Goal: Task Accomplishment & Management: Manage account settings

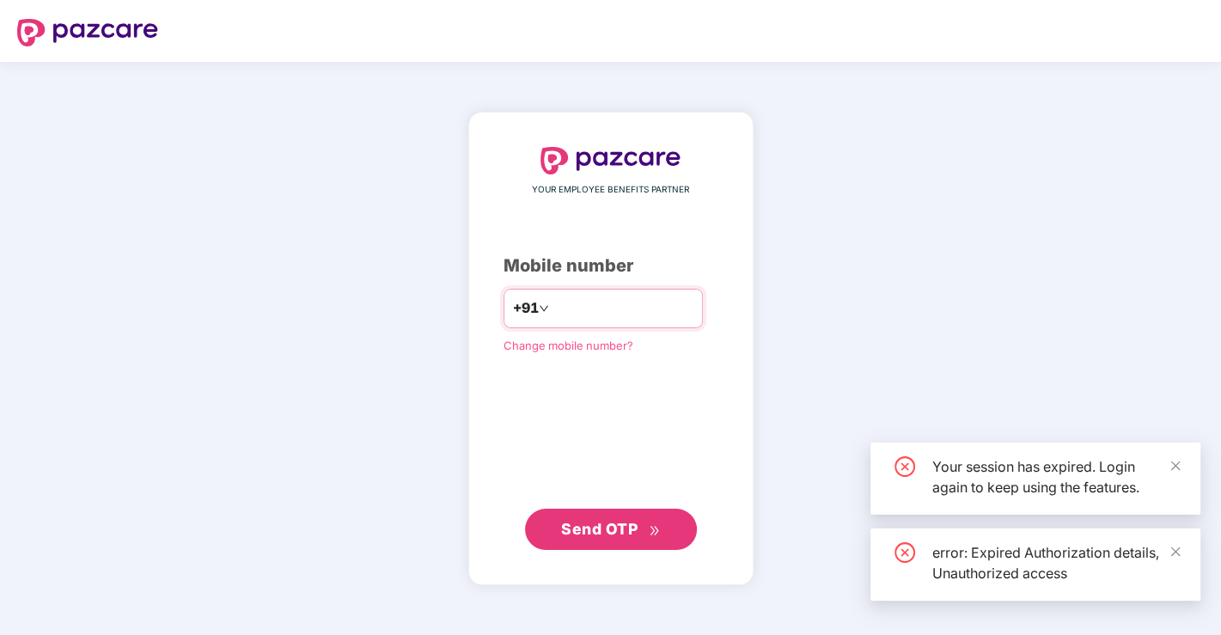
click at [559, 307] on input "number" at bounding box center [622, 308] width 141 height 27
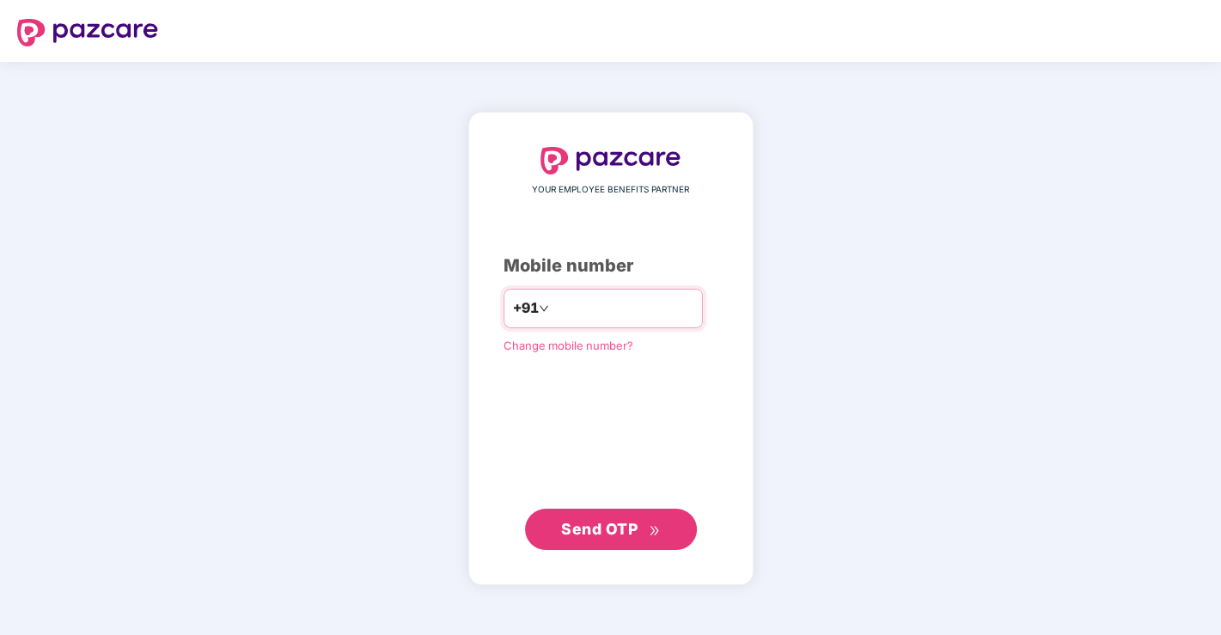
type input "**********"
click at [611, 519] on span "Send OTP" at bounding box center [610, 529] width 99 height 24
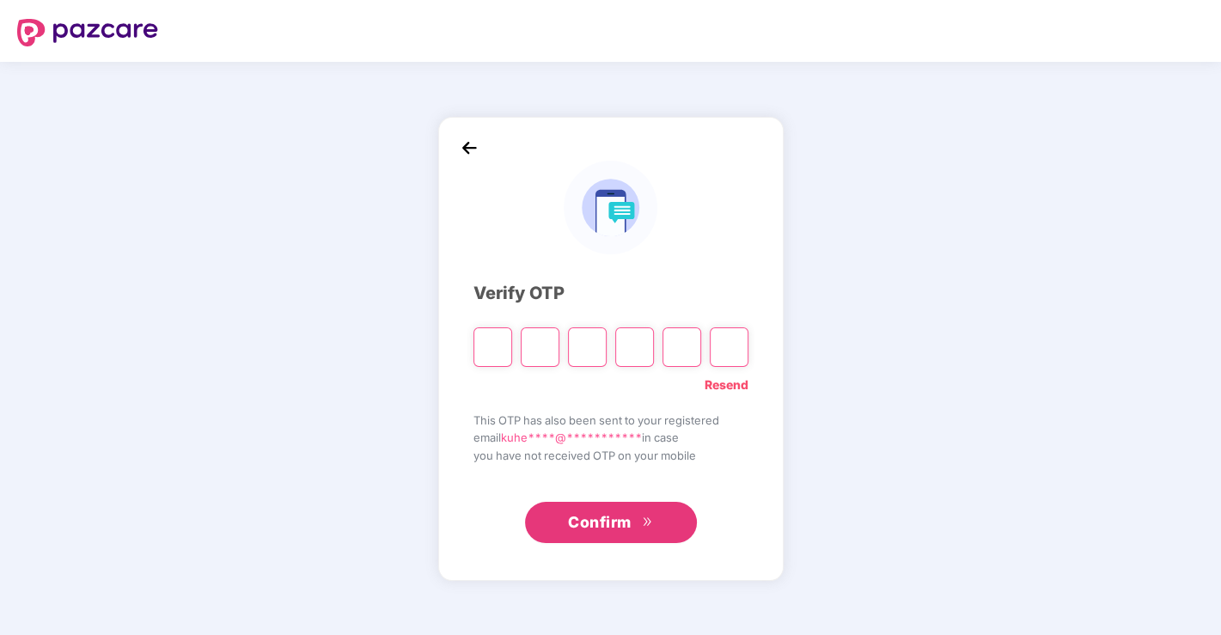
type input "*"
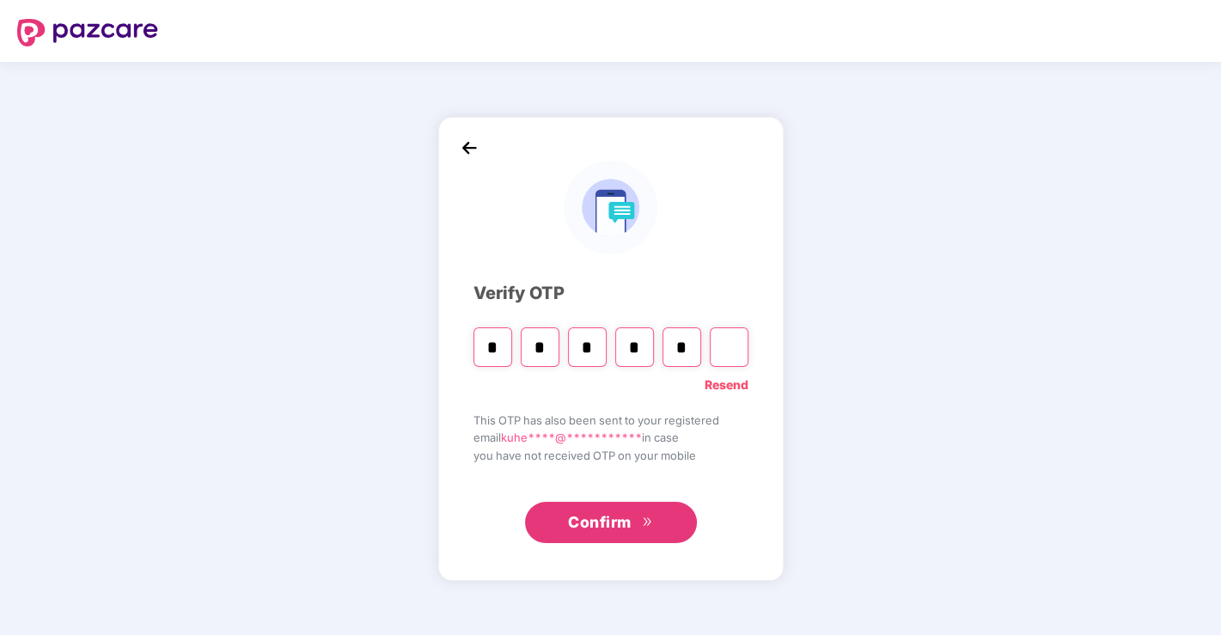
type input "*"
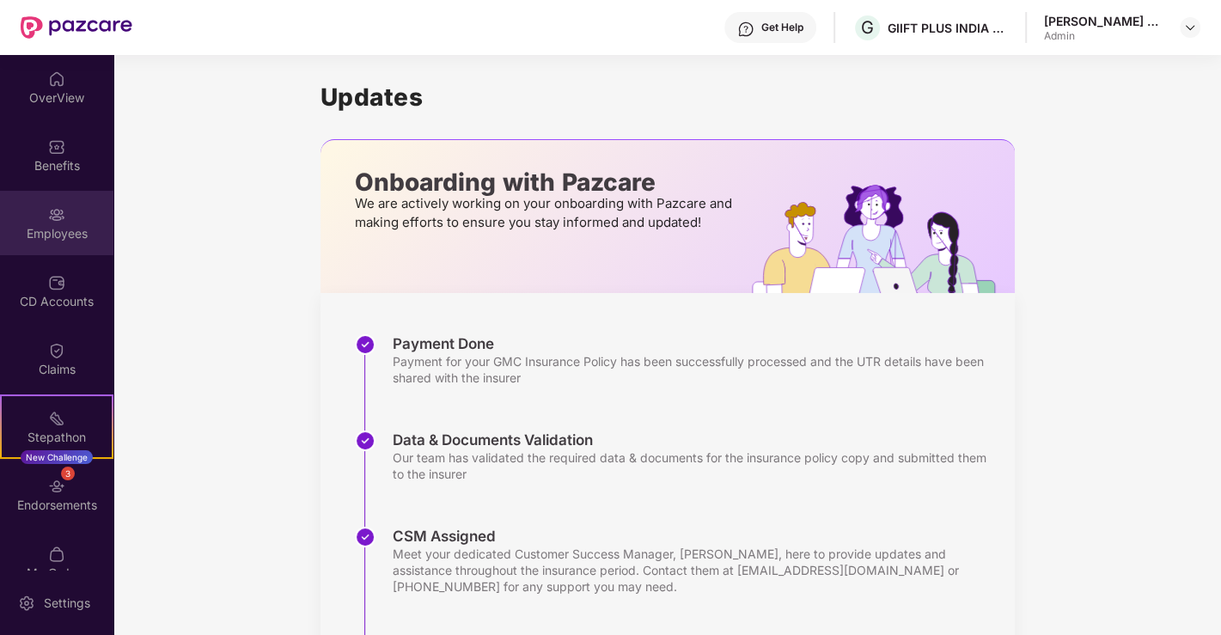
click at [58, 230] on div "Employees" at bounding box center [56, 233] width 113 height 17
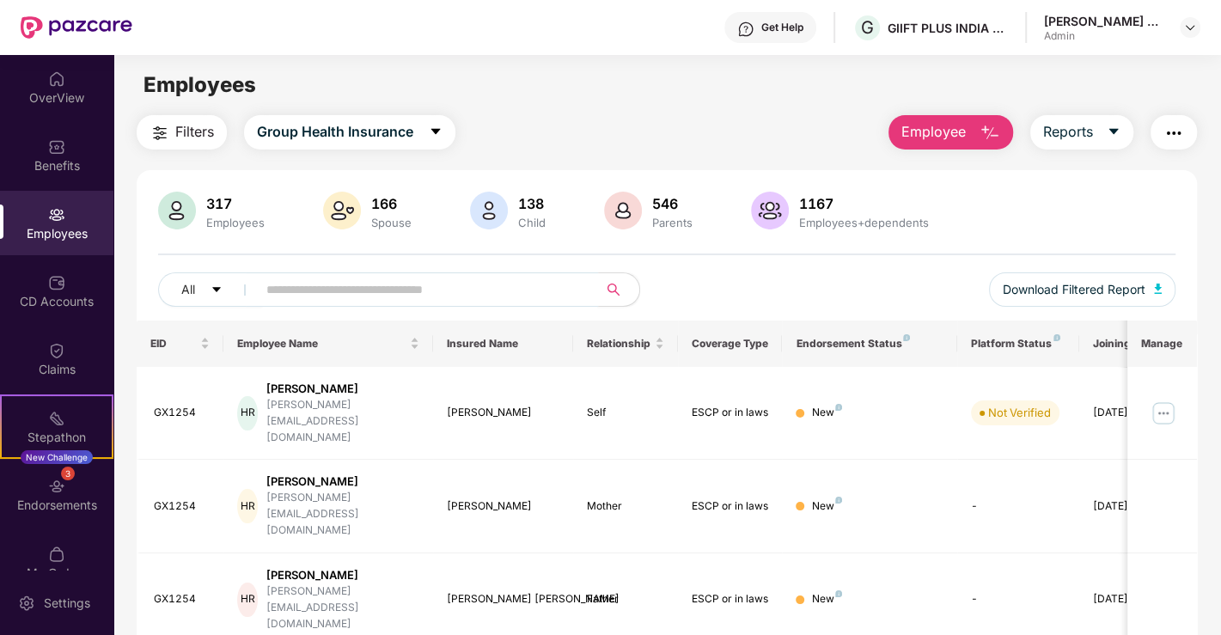
click at [494, 284] on input "text" at bounding box center [420, 290] width 308 height 26
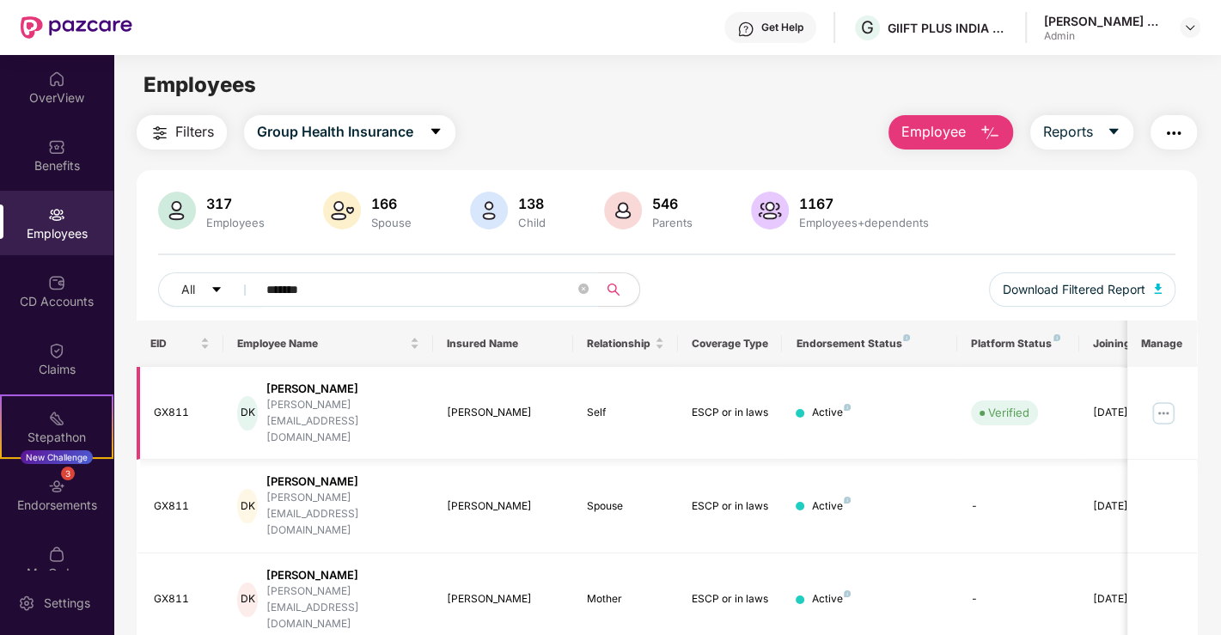
type input "*******"
click at [1168, 400] on img at bounding box center [1163, 413] width 27 height 27
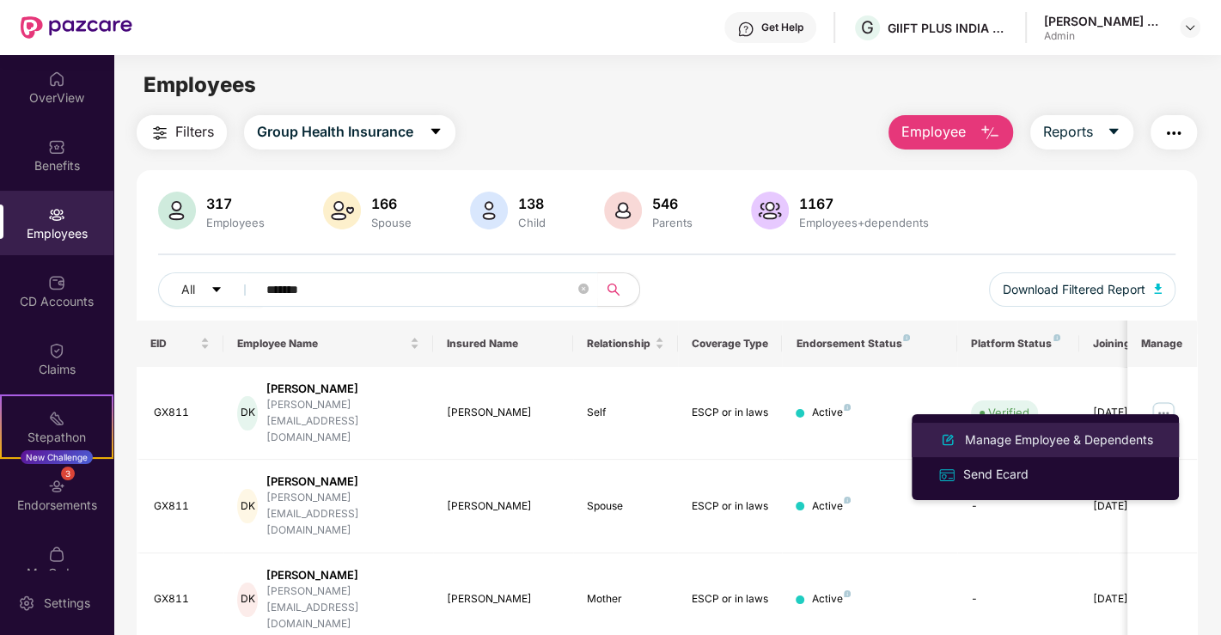
click at [1004, 433] on div "Manage Employee & Dependents" at bounding box center [1058, 439] width 195 height 19
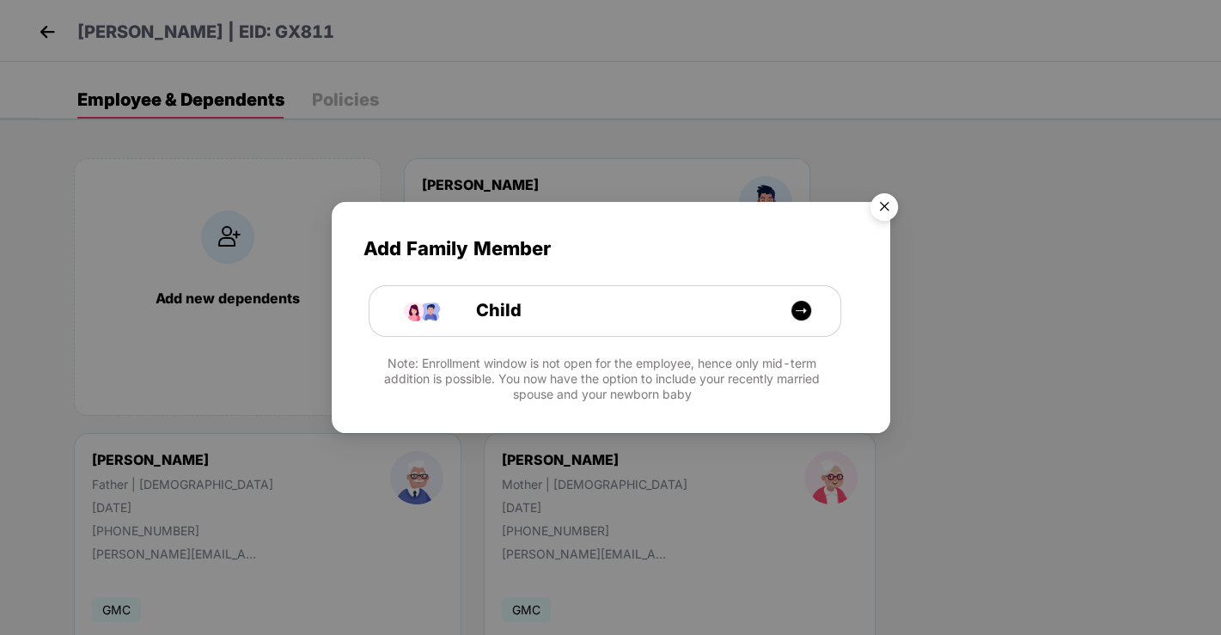
click at [884, 210] on img "Close" at bounding box center [884, 210] width 48 height 48
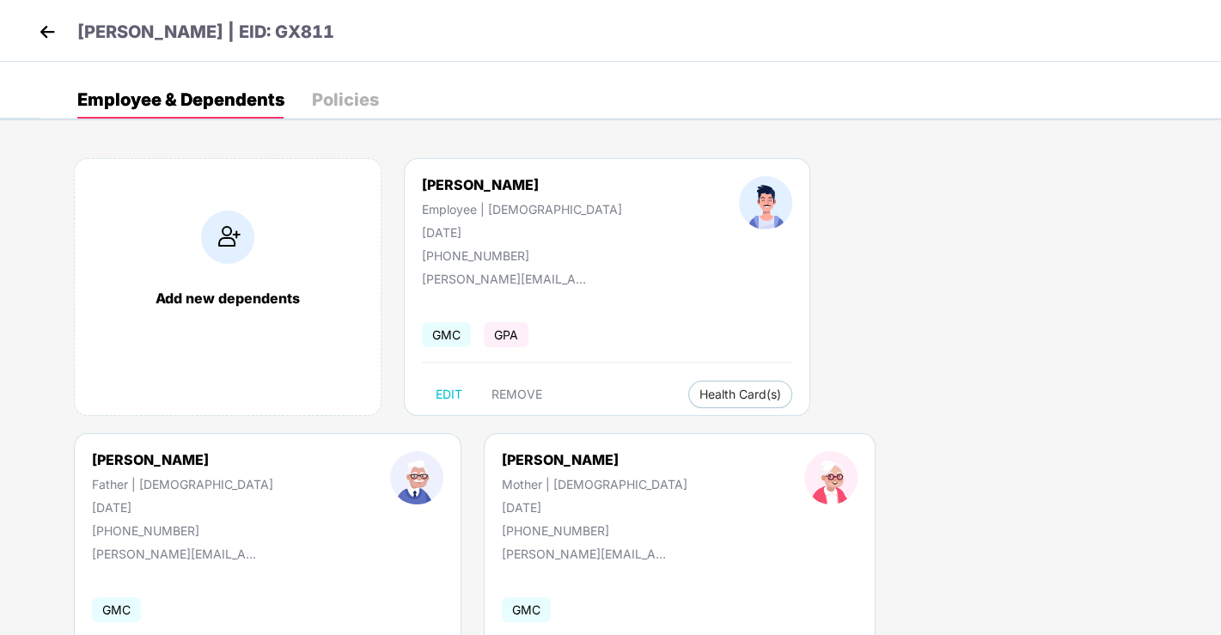
click at [232, 229] on img at bounding box center [227, 236] width 53 height 53
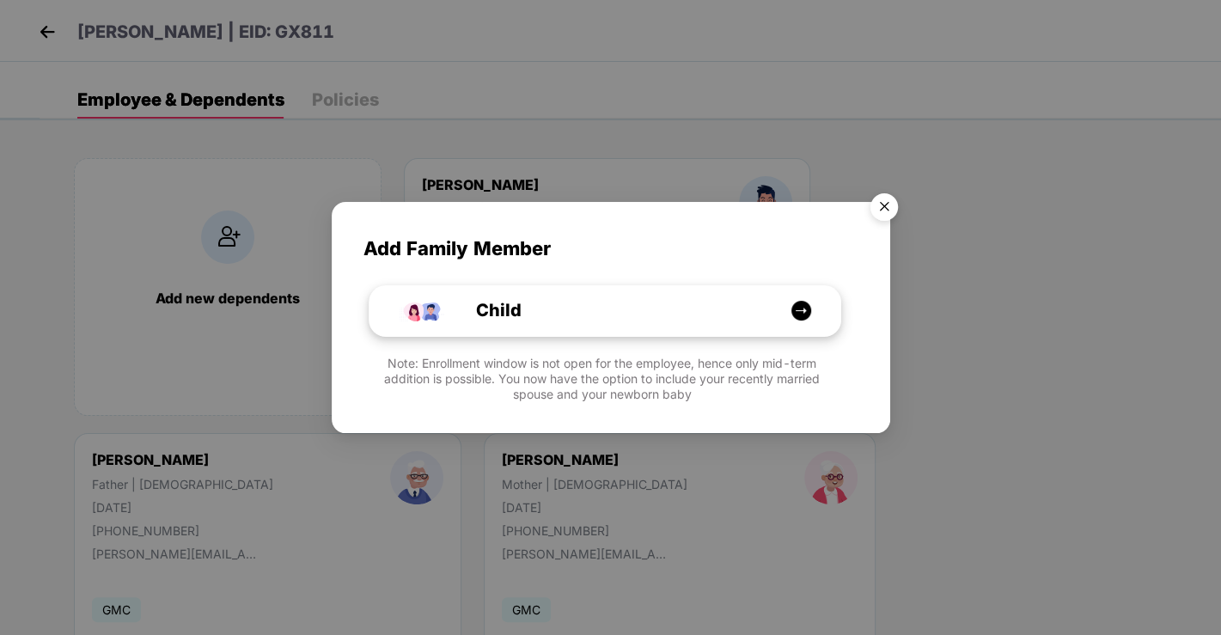
click at [805, 308] on img at bounding box center [800, 310] width 21 height 21
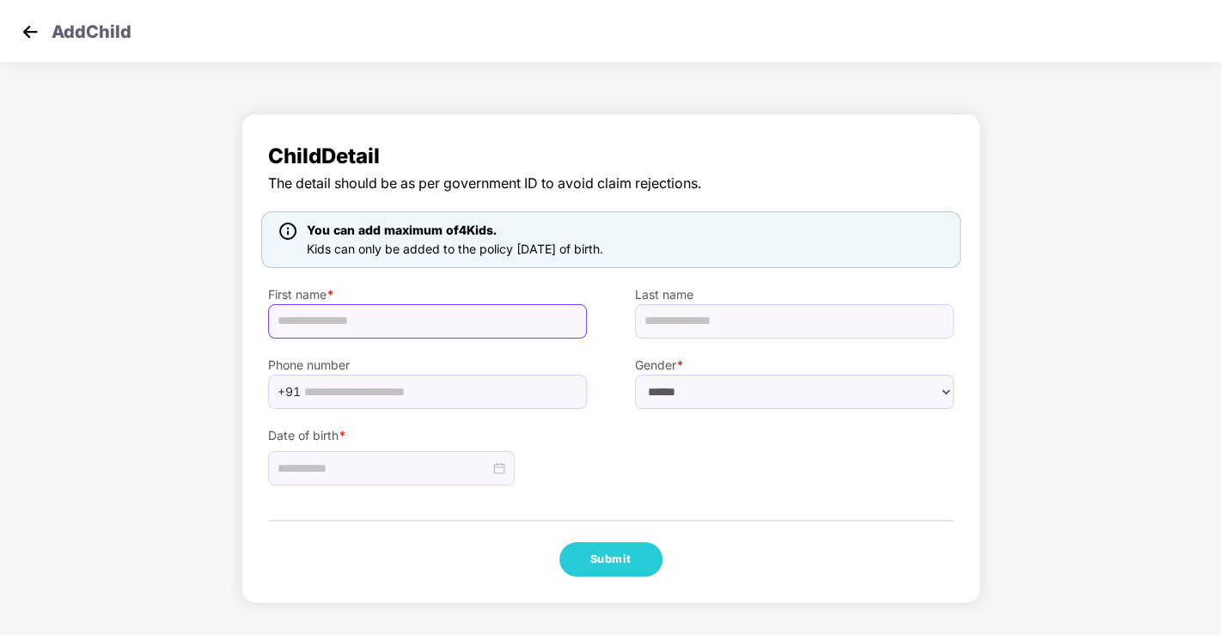
click at [416, 322] on input "text" at bounding box center [427, 321] width 319 height 34
click at [26, 38] on img at bounding box center [30, 32] width 26 height 26
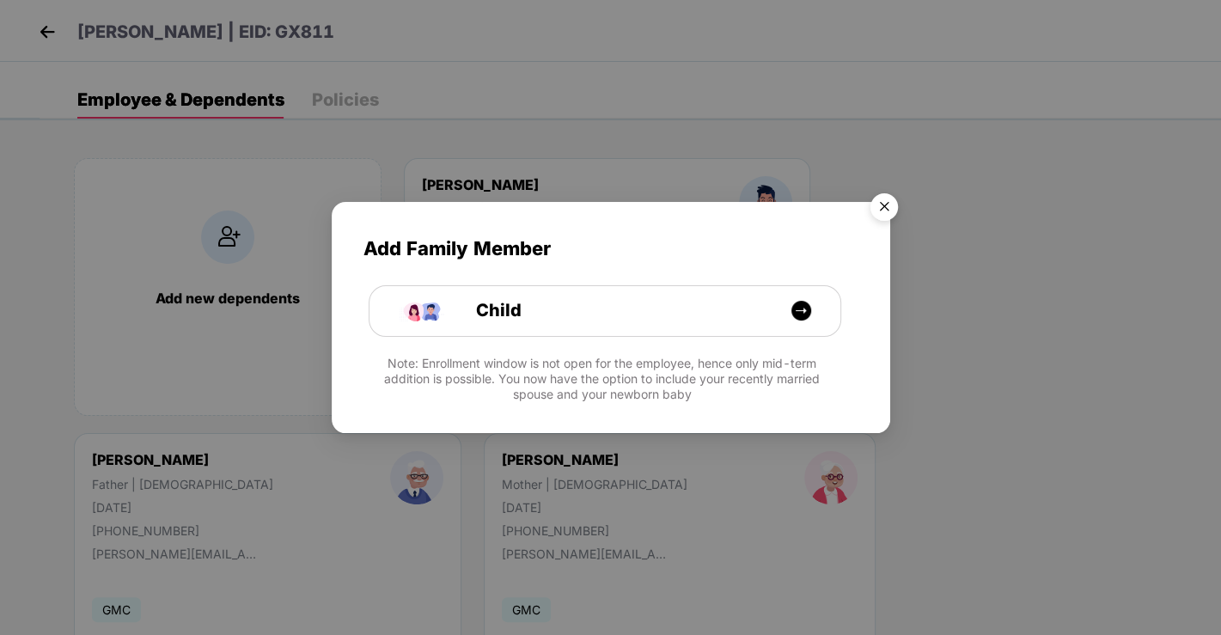
click at [44, 30] on div "Add Family Member Child Note: Enrollment window is not open for the employee, h…" at bounding box center [610, 317] width 1221 height 635
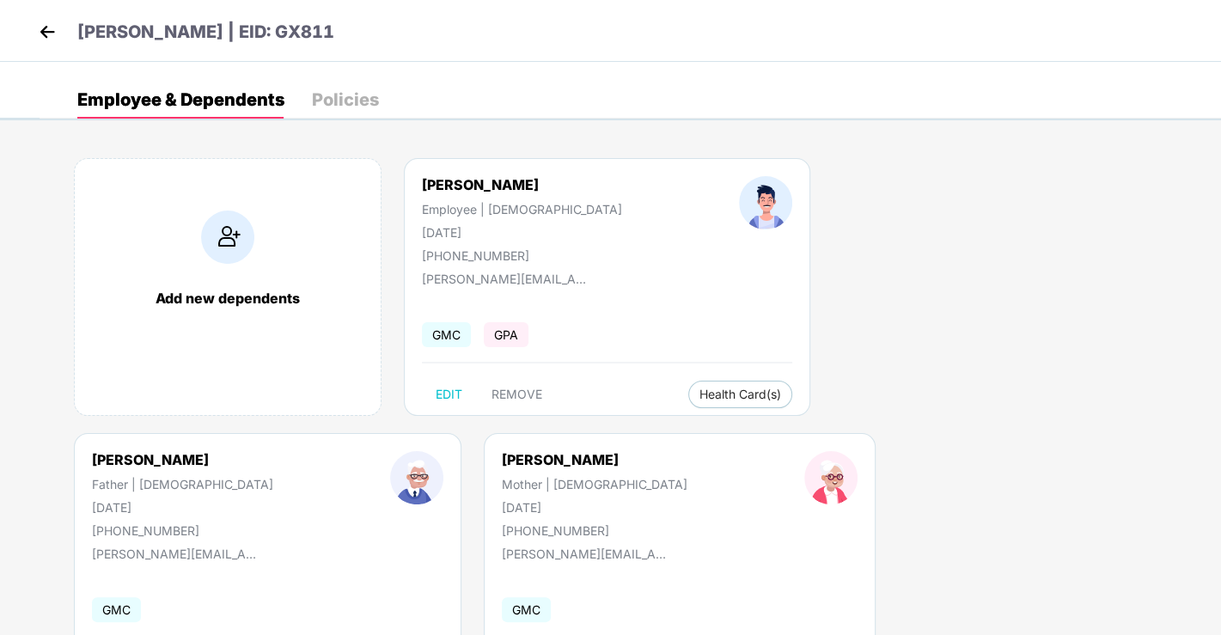
click at [51, 26] on img at bounding box center [47, 32] width 26 height 26
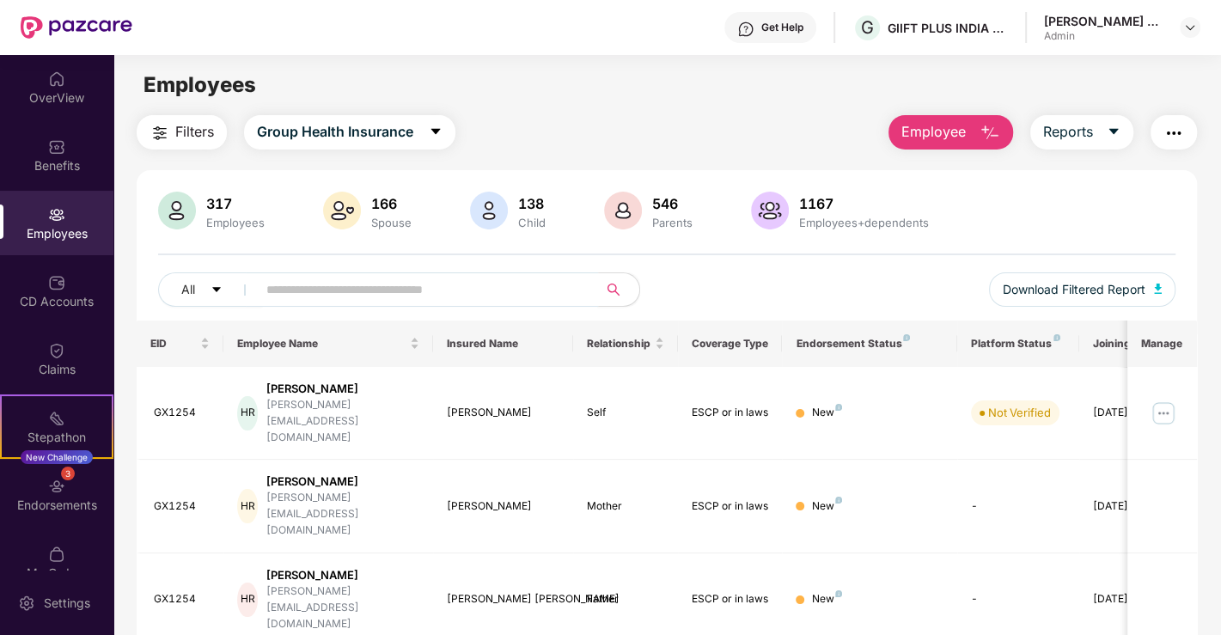
click at [442, 293] on input "text" at bounding box center [420, 290] width 308 height 26
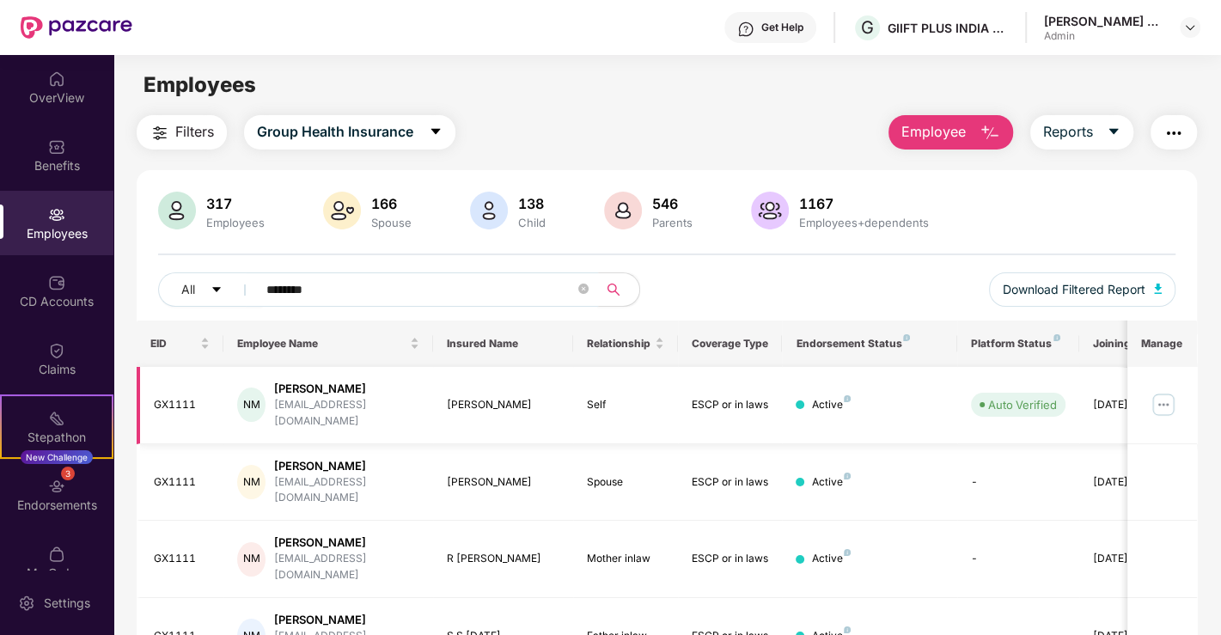
type input "********"
click at [1161, 391] on img at bounding box center [1163, 404] width 27 height 27
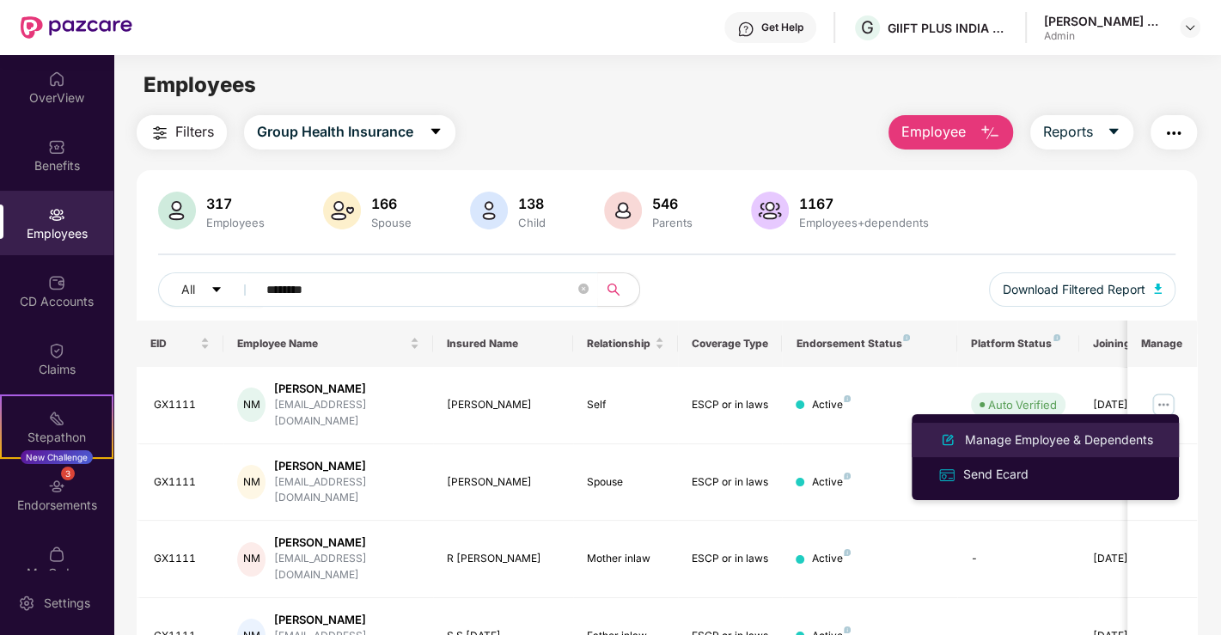
click at [991, 430] on div "Manage Employee & Dependents" at bounding box center [1058, 439] width 195 height 19
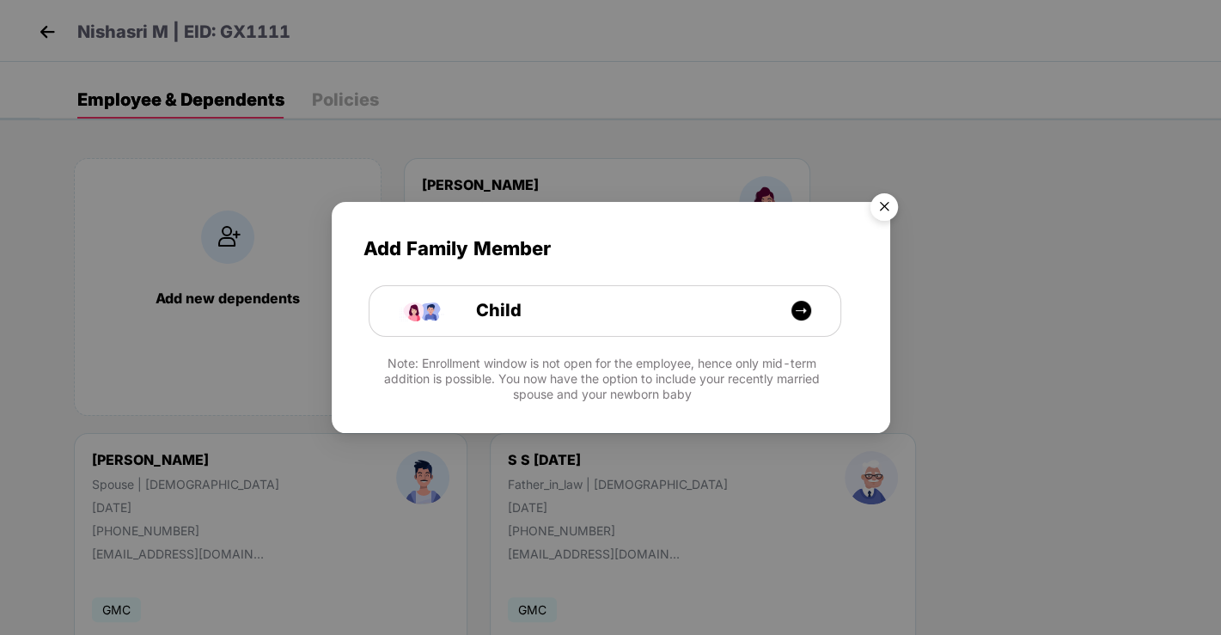
click at [890, 205] on img "Close" at bounding box center [884, 210] width 48 height 48
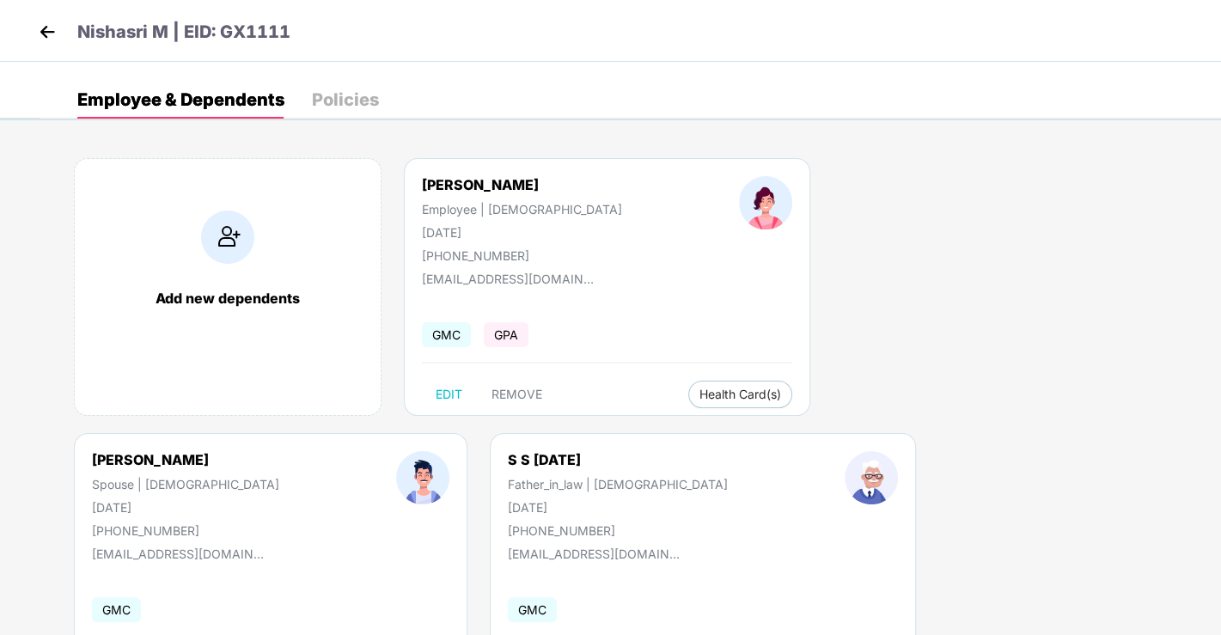
click at [235, 241] on img at bounding box center [227, 236] width 53 height 53
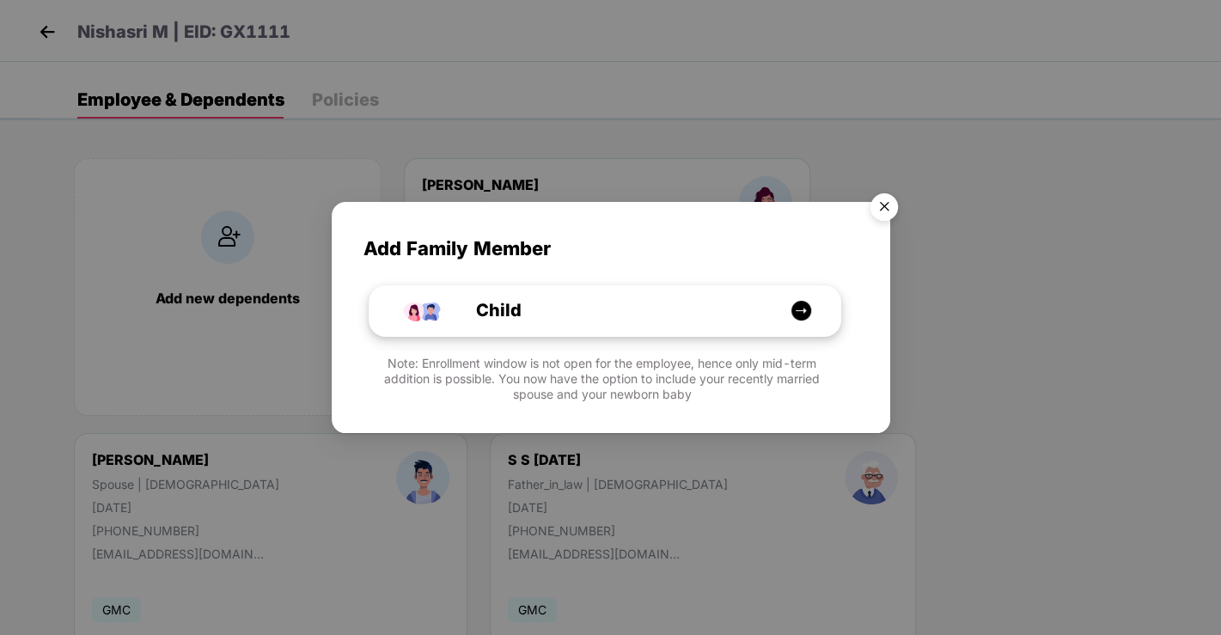
click at [797, 310] on img at bounding box center [800, 310] width 21 height 21
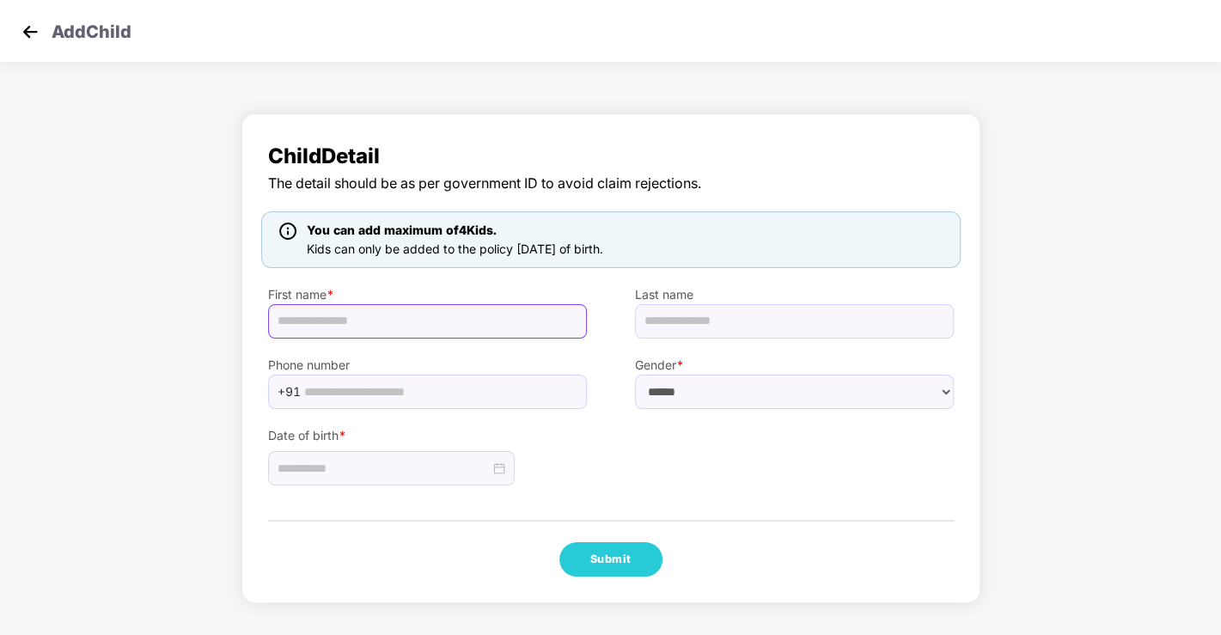
click at [430, 322] on input "text" at bounding box center [427, 321] width 319 height 34
